Goal: Transaction & Acquisition: Book appointment/travel/reservation

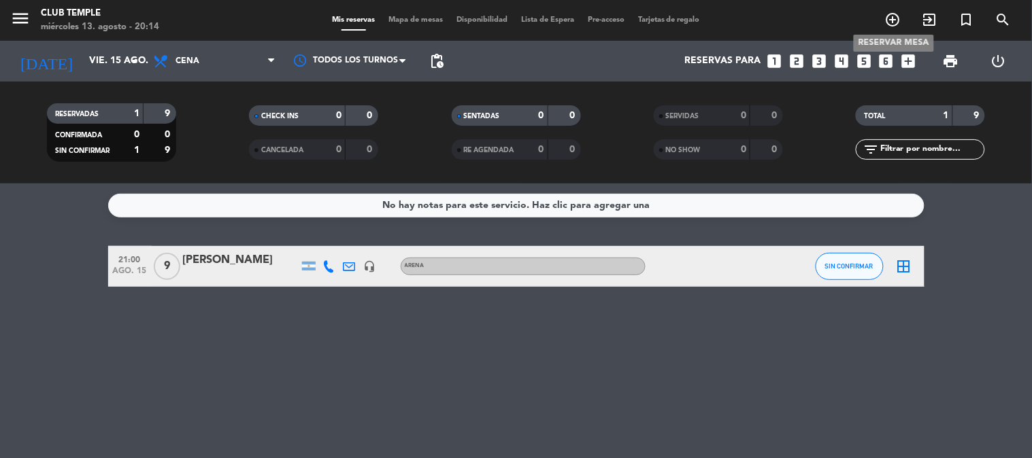
click at [892, 18] on icon "add_circle_outline" at bounding box center [893, 20] width 16 height 16
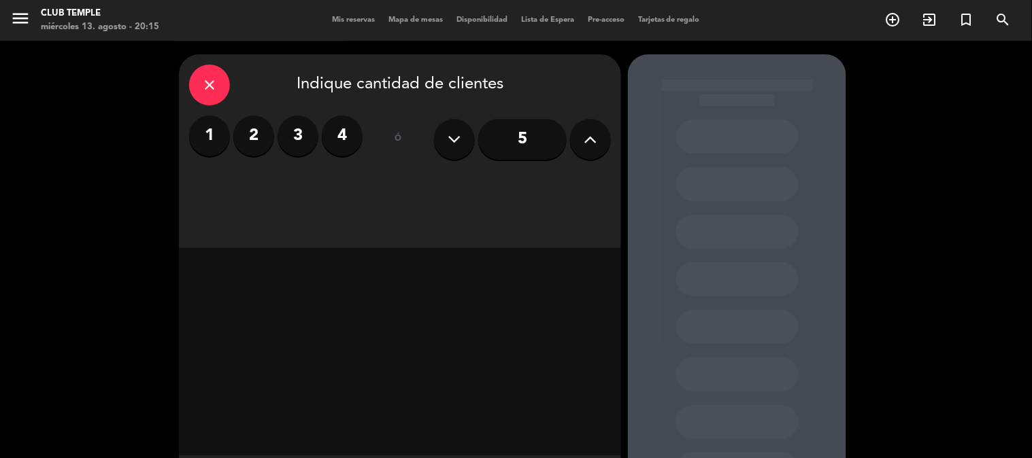
click at [616, 137] on div "close Indique cantidad de clientes 1 2 3 4 ó 5" at bounding box center [400, 151] width 442 height 194
click at [610, 140] on button at bounding box center [590, 139] width 41 height 41
click at [605, 144] on button at bounding box center [590, 139] width 41 height 41
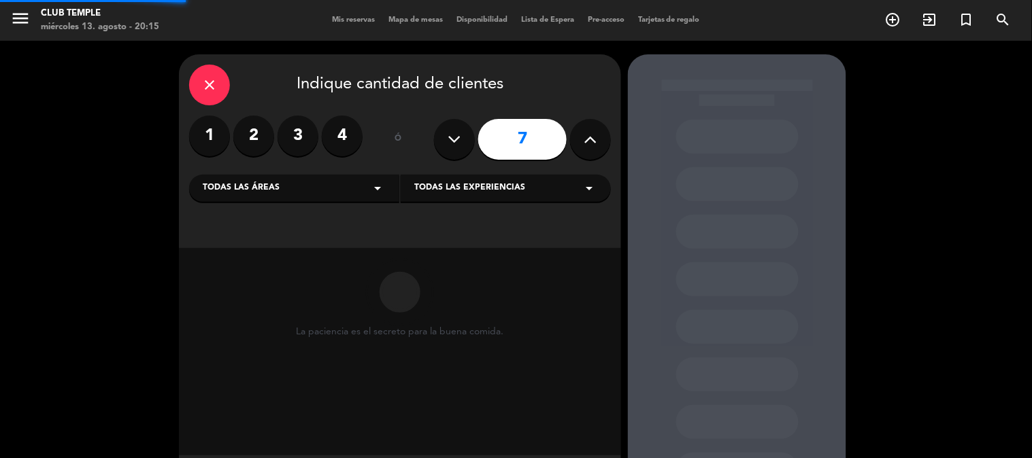
click at [605, 144] on button at bounding box center [590, 139] width 41 height 41
type input "9"
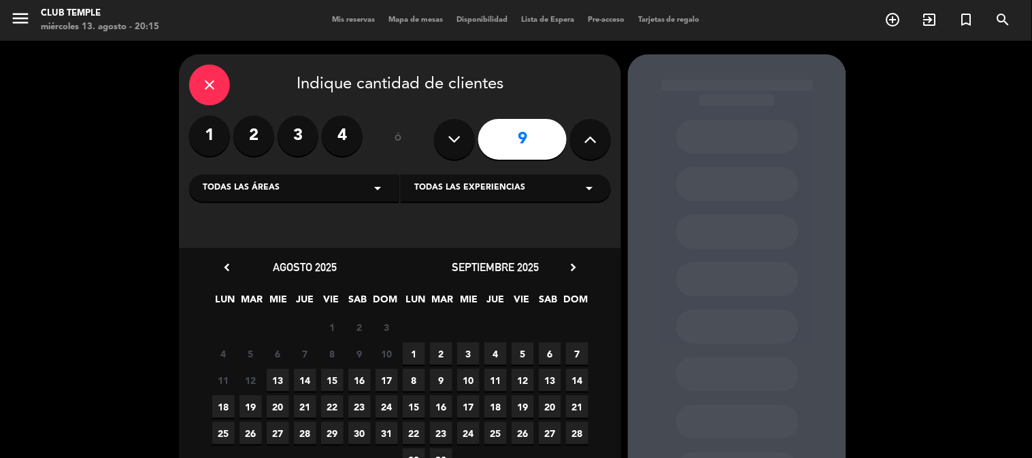
click at [363, 187] on div "Todas las áreas arrow_drop_down" at bounding box center [294, 188] width 210 height 27
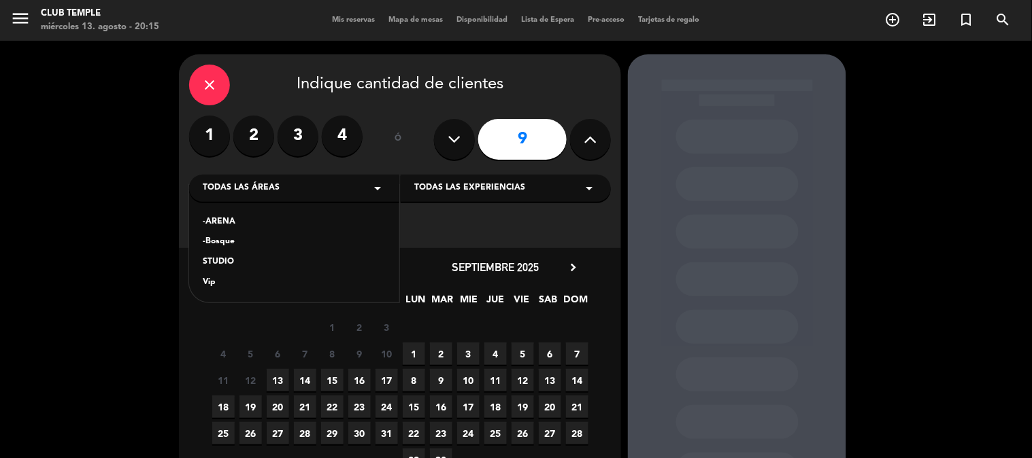
click at [239, 218] on div "-ARENA" at bounding box center [294, 223] width 183 height 14
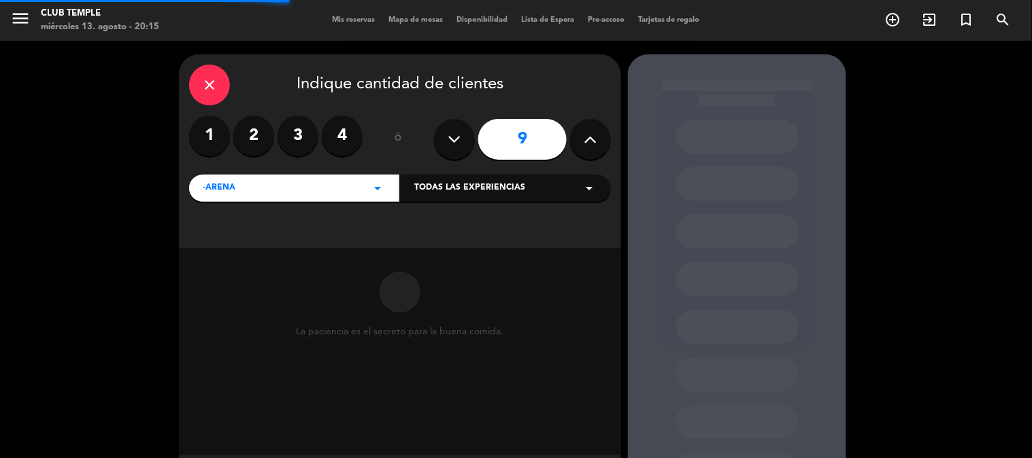
click at [471, 180] on div "Todas las experiencias arrow_drop_down" at bounding box center [506, 188] width 210 height 27
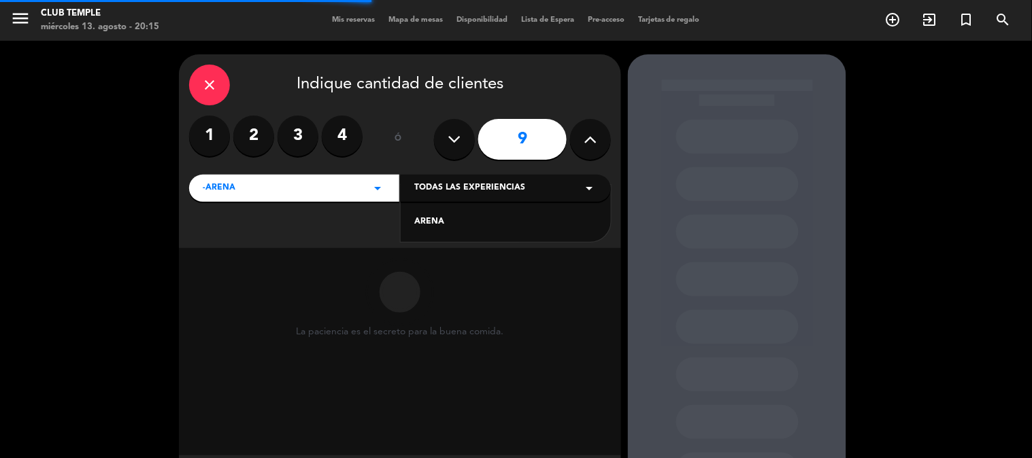
click at [458, 216] on div "ARENA" at bounding box center [505, 223] width 183 height 14
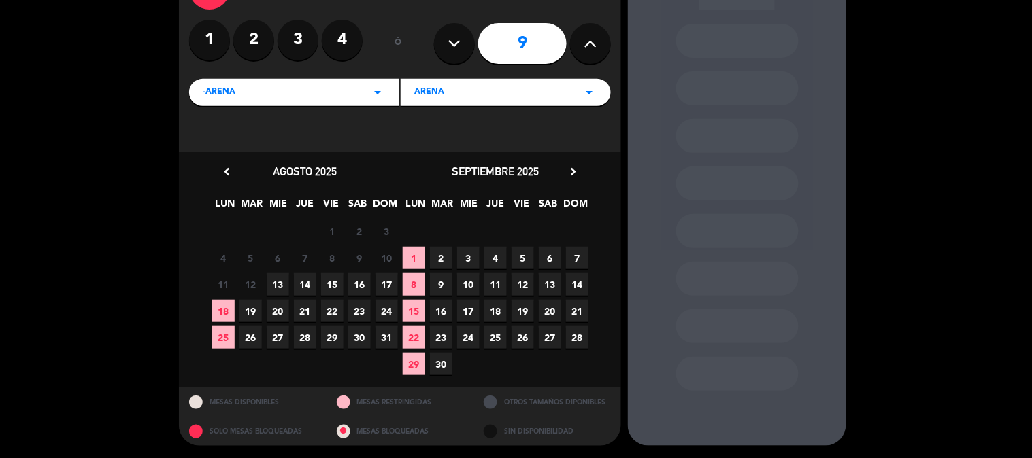
scroll to position [97, 0]
click at [324, 276] on span "15" at bounding box center [332, 284] width 22 height 22
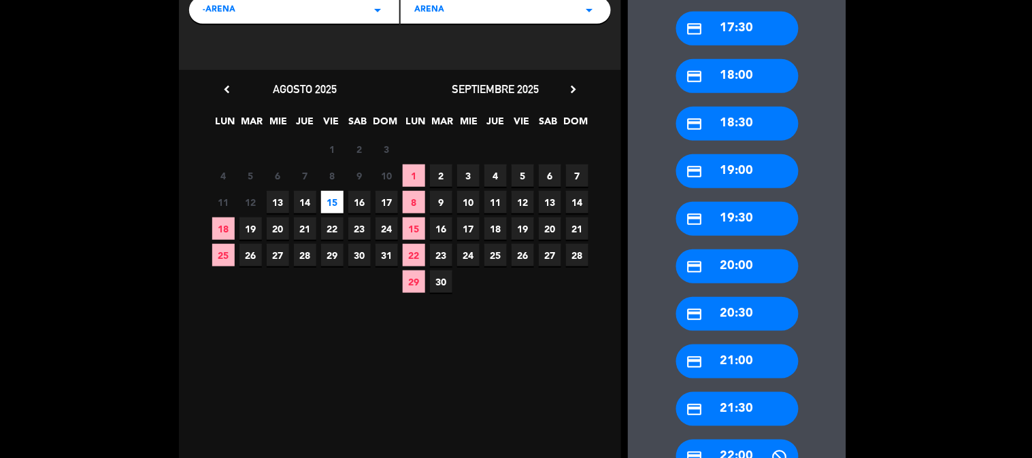
scroll to position [205, 0]
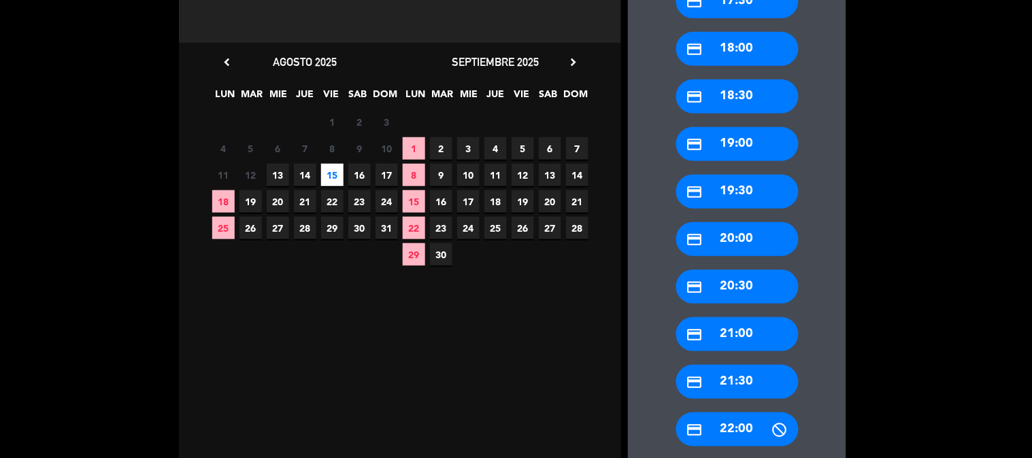
click at [745, 378] on div "credit_card 21:30" at bounding box center [737, 382] width 122 height 34
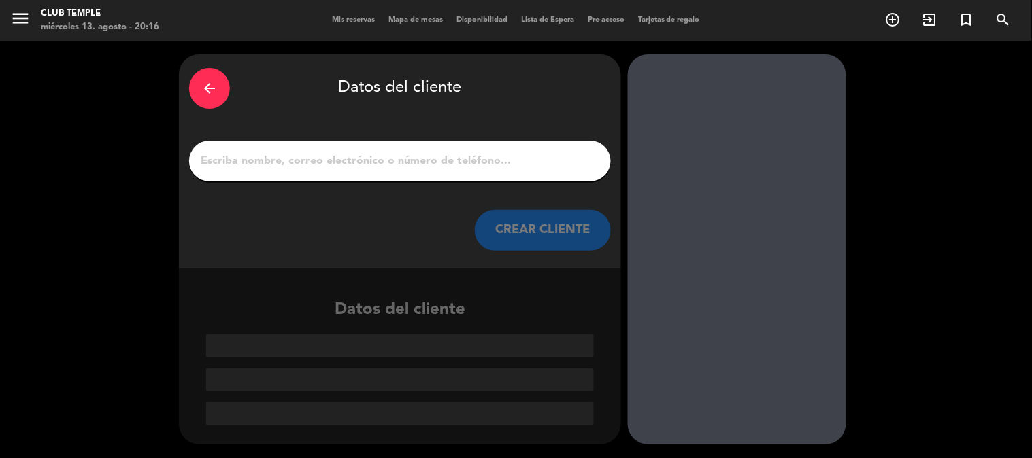
click at [480, 160] on input "1" at bounding box center [399, 161] width 401 height 19
paste input "[PERSON_NAME]"
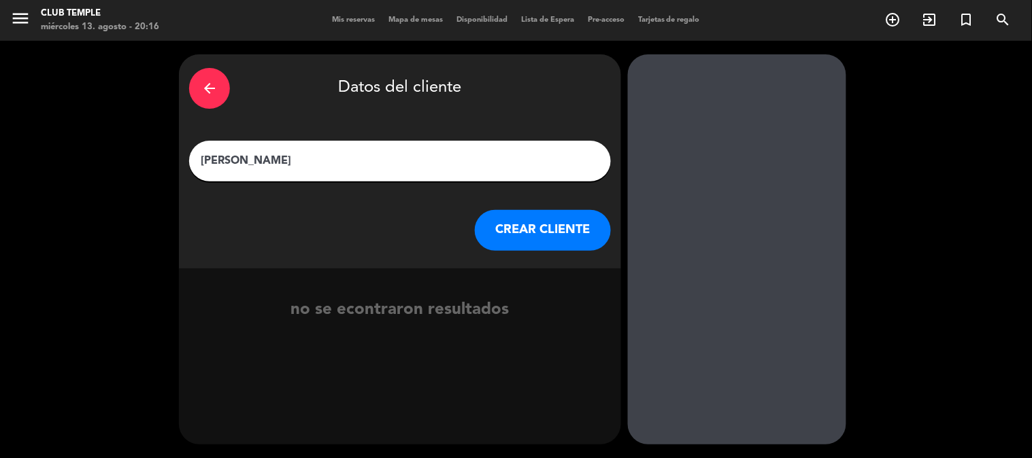
type input "[PERSON_NAME]"
click at [528, 232] on button "CREAR CLIENTE" at bounding box center [543, 230] width 136 height 41
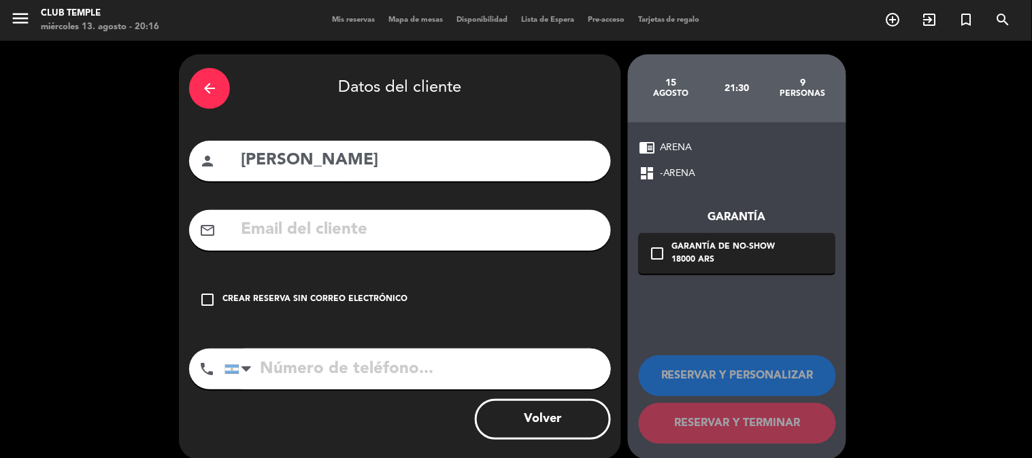
click at [390, 232] on input "text" at bounding box center [419, 230] width 361 height 28
paste input "[EMAIL_ADDRESS][DOMAIN_NAME]"
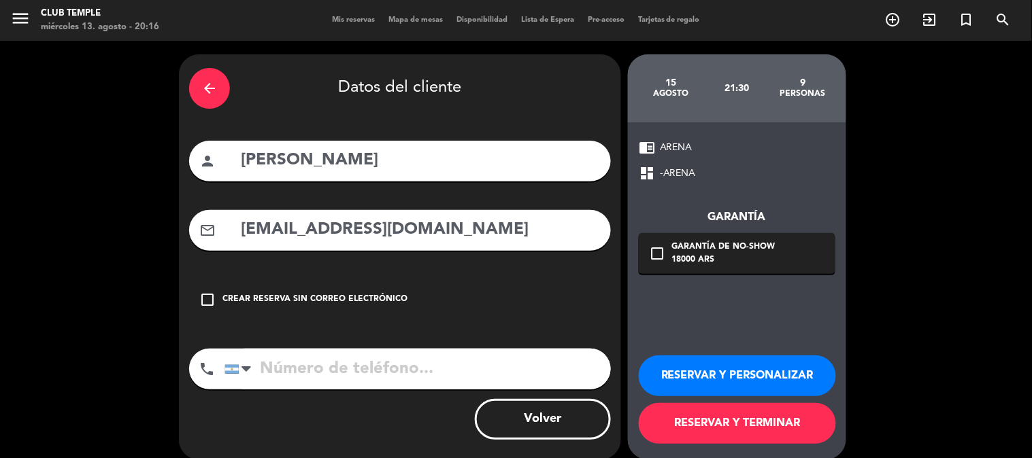
type input "[EMAIL_ADDRESS][DOMAIN_NAME]"
click at [437, 271] on div "arrow_back Datos del cliente person [PERSON_NAME] mail_outline [EMAIL_ADDRESS][…" at bounding box center [400, 257] width 442 height 406
click at [415, 363] on input "tel" at bounding box center [417, 369] width 386 height 41
paste input "1136704623"
type input "1136704623"
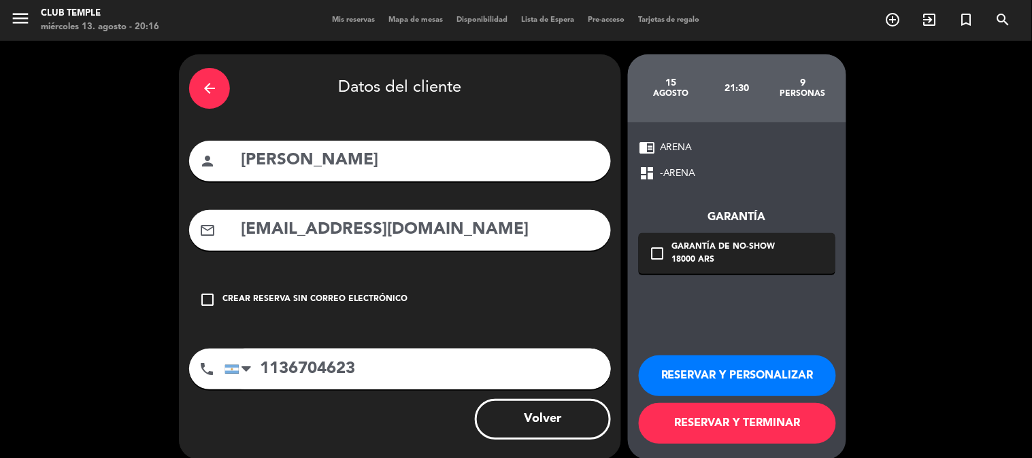
click at [694, 298] on div "chrome_reader_mode ARENA dashboard -ARENA Garantía check_box_outline_blank Gara…" at bounding box center [737, 291] width 218 height 338
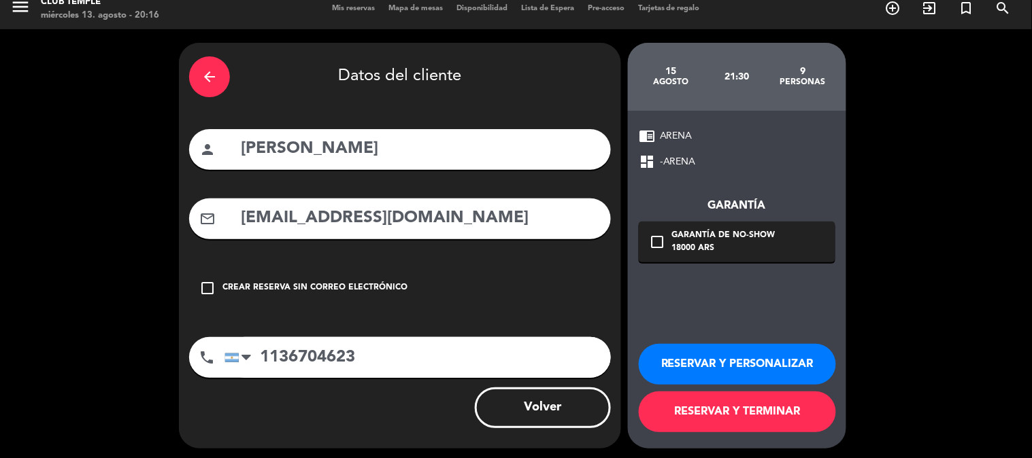
scroll to position [15, 0]
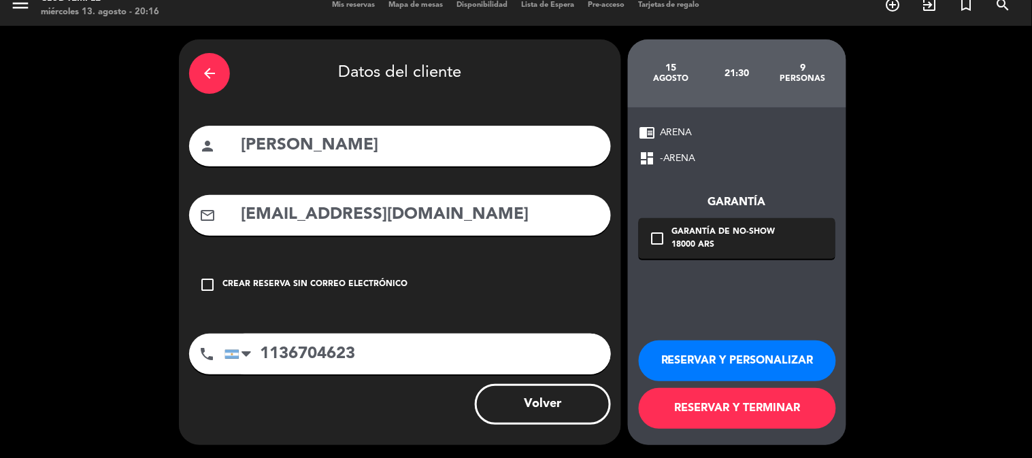
click at [740, 407] on button "RESERVAR Y TERMINAR" at bounding box center [737, 408] width 197 height 41
